Goal: Obtain resource: Download file/media

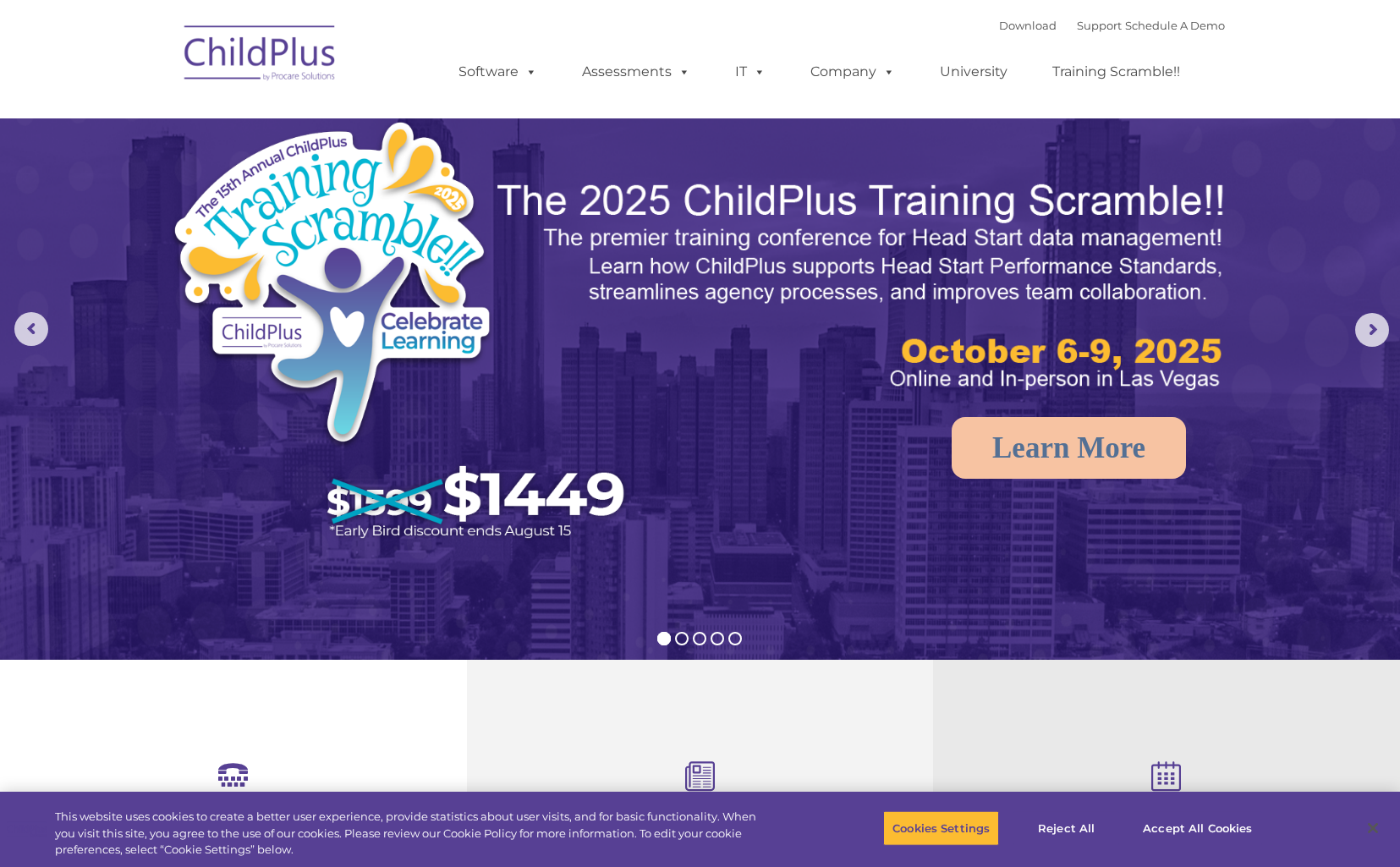
select select "MEDIUM"
click at [999, 31] on link "Download" at bounding box center [1028, 26] width 58 height 14
click at [1003, 26] on link "Download" at bounding box center [1028, 26] width 58 height 14
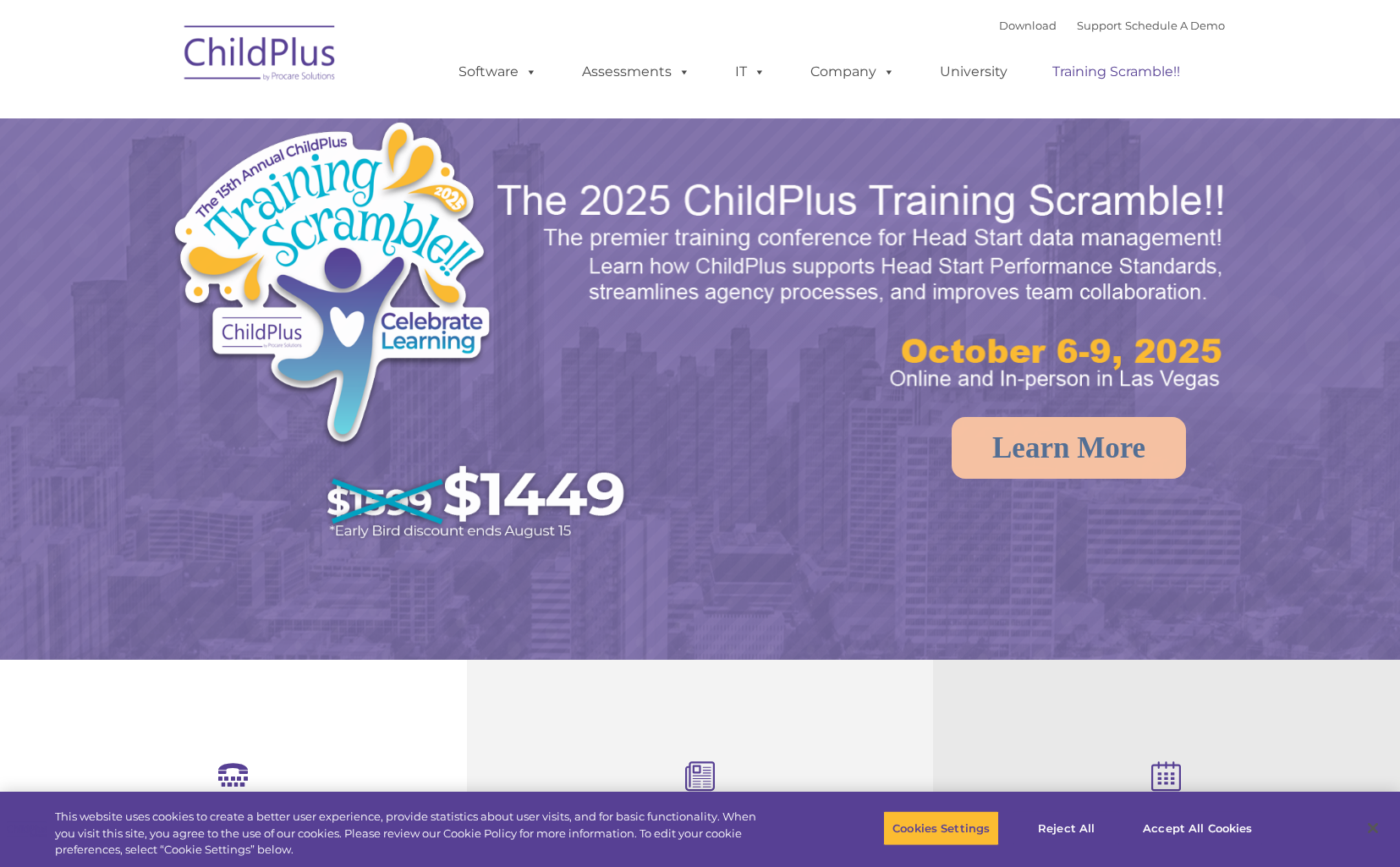
select select "MEDIUM"
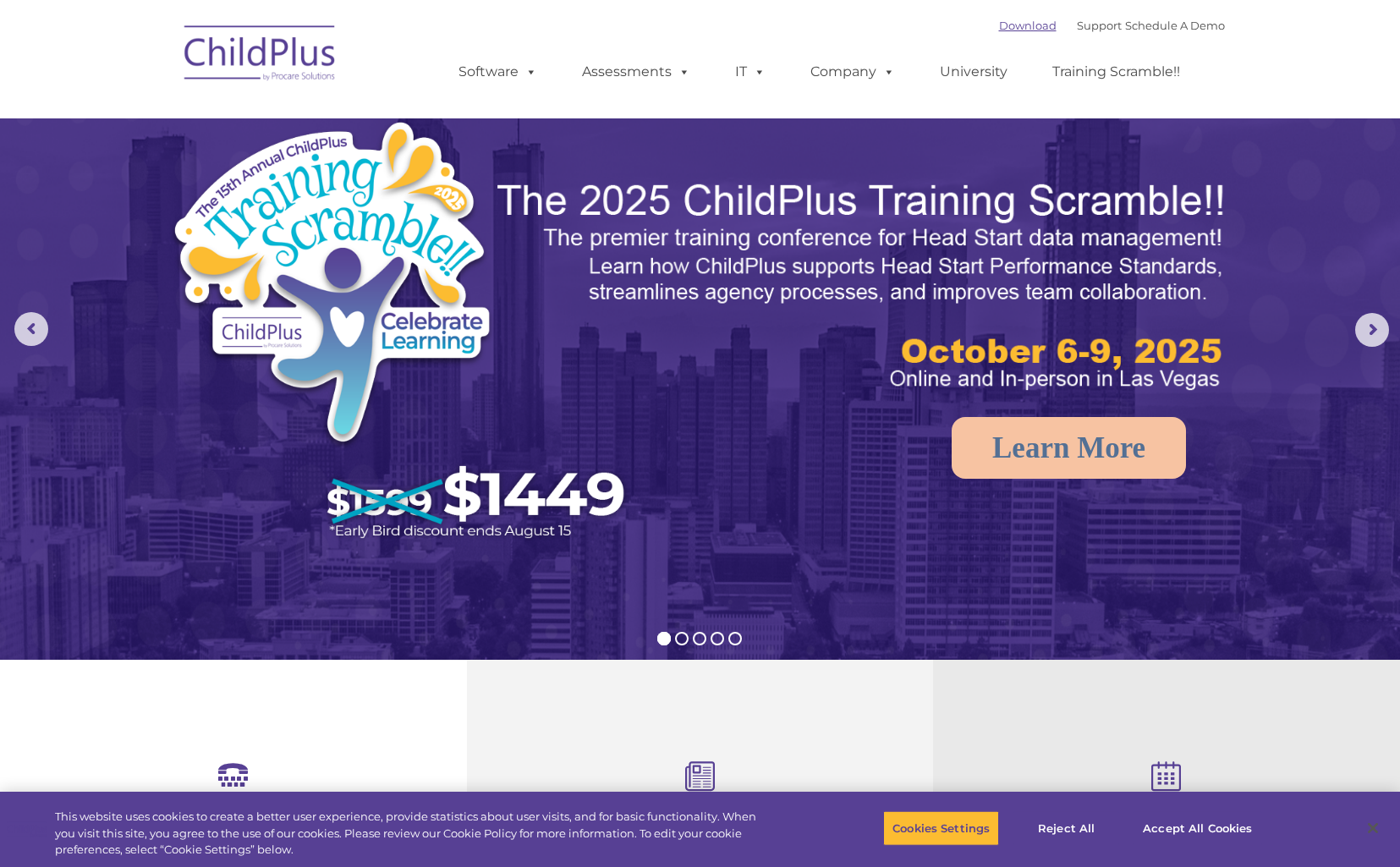
click at [1013, 27] on link "Download" at bounding box center [1028, 26] width 58 height 14
